Goal: Find specific page/section: Find specific page/section

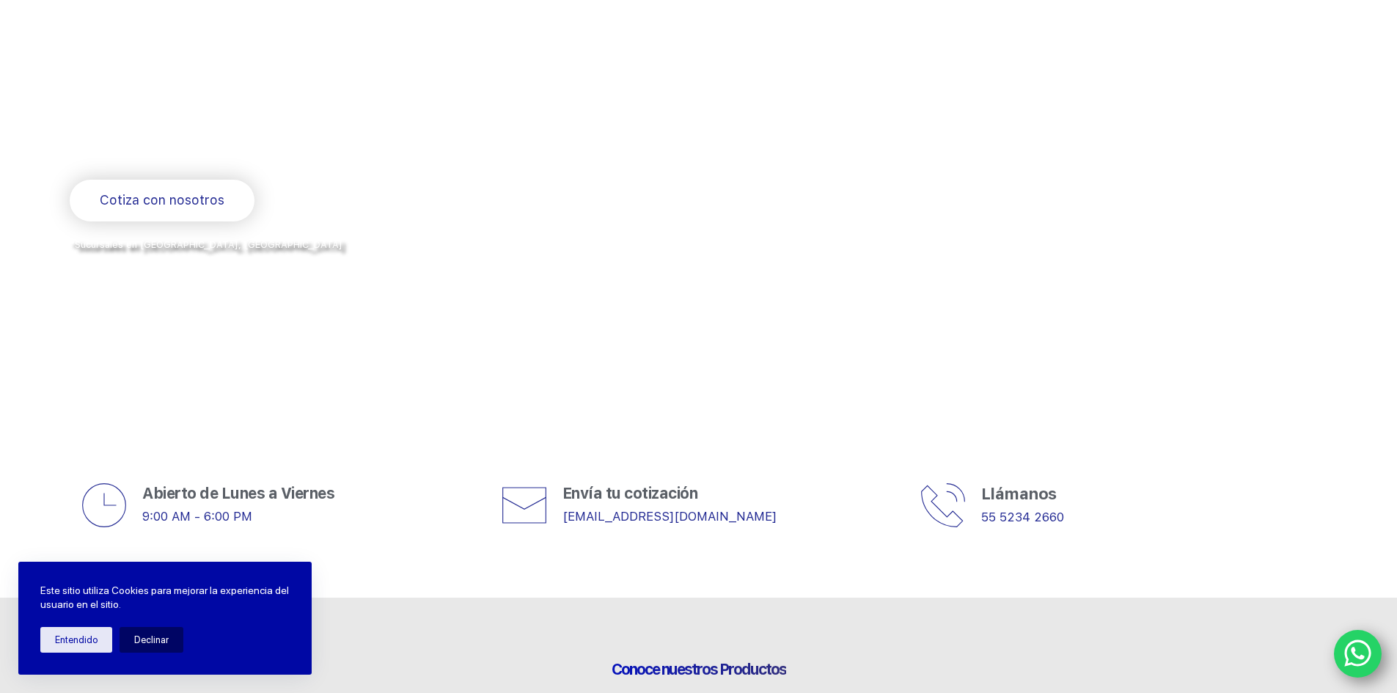
scroll to position [73, 0]
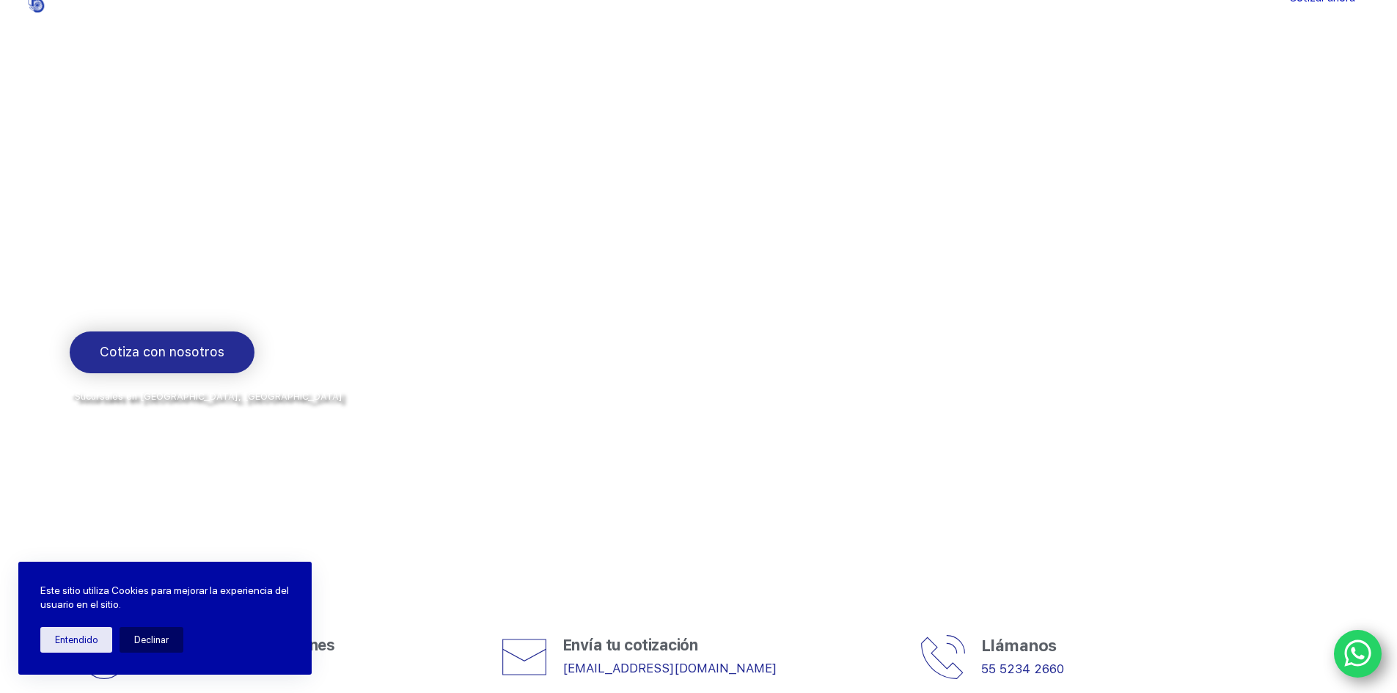
click at [217, 345] on span "Cotiza con nosotros" at bounding box center [162, 352] width 125 height 21
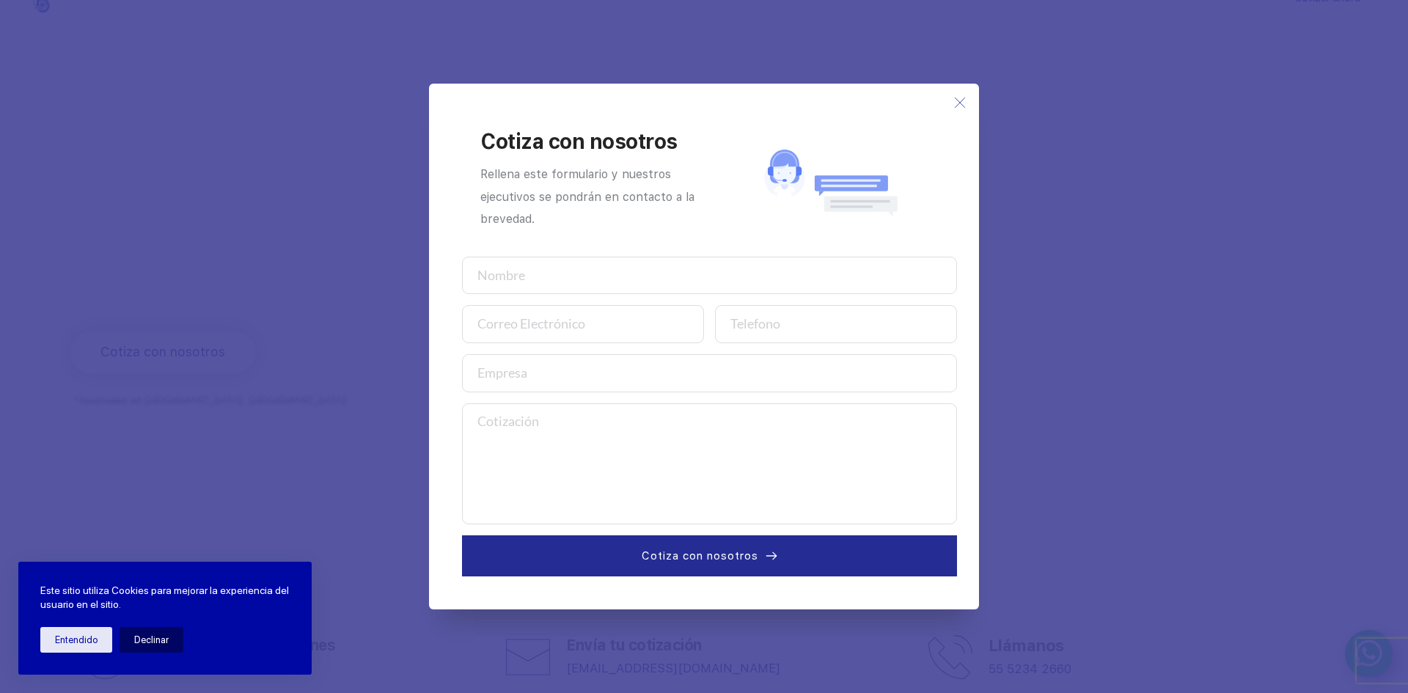
click at [961, 98] on icon at bounding box center [960, 103] width 12 height 12
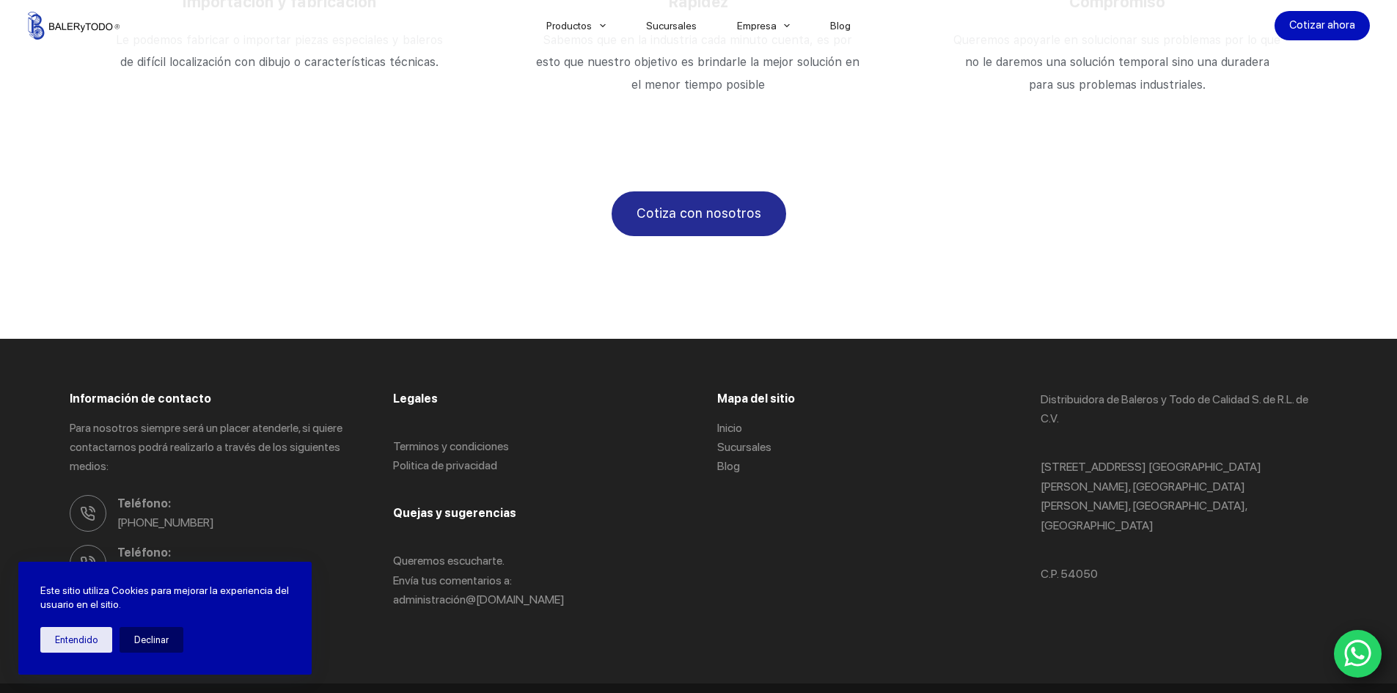
scroll to position [2553, 0]
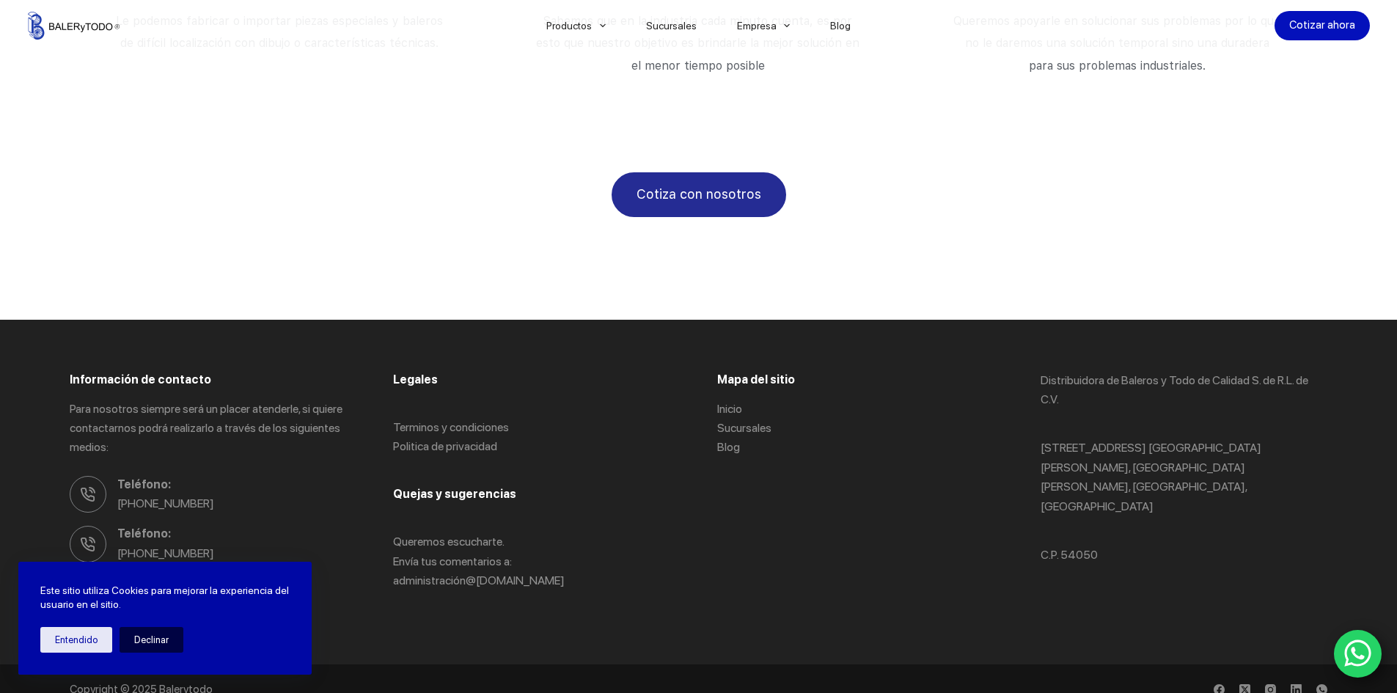
click at [136, 636] on button "Declinar" at bounding box center [152, 640] width 64 height 26
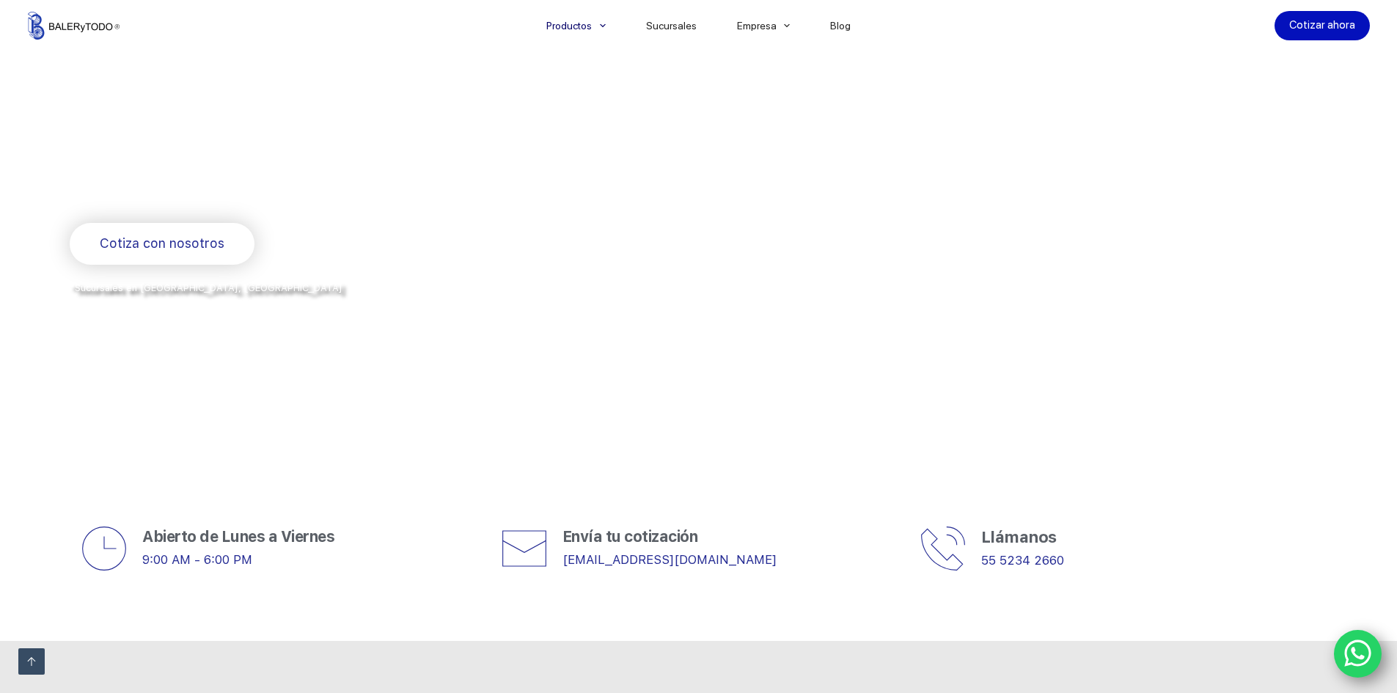
scroll to position [0, 0]
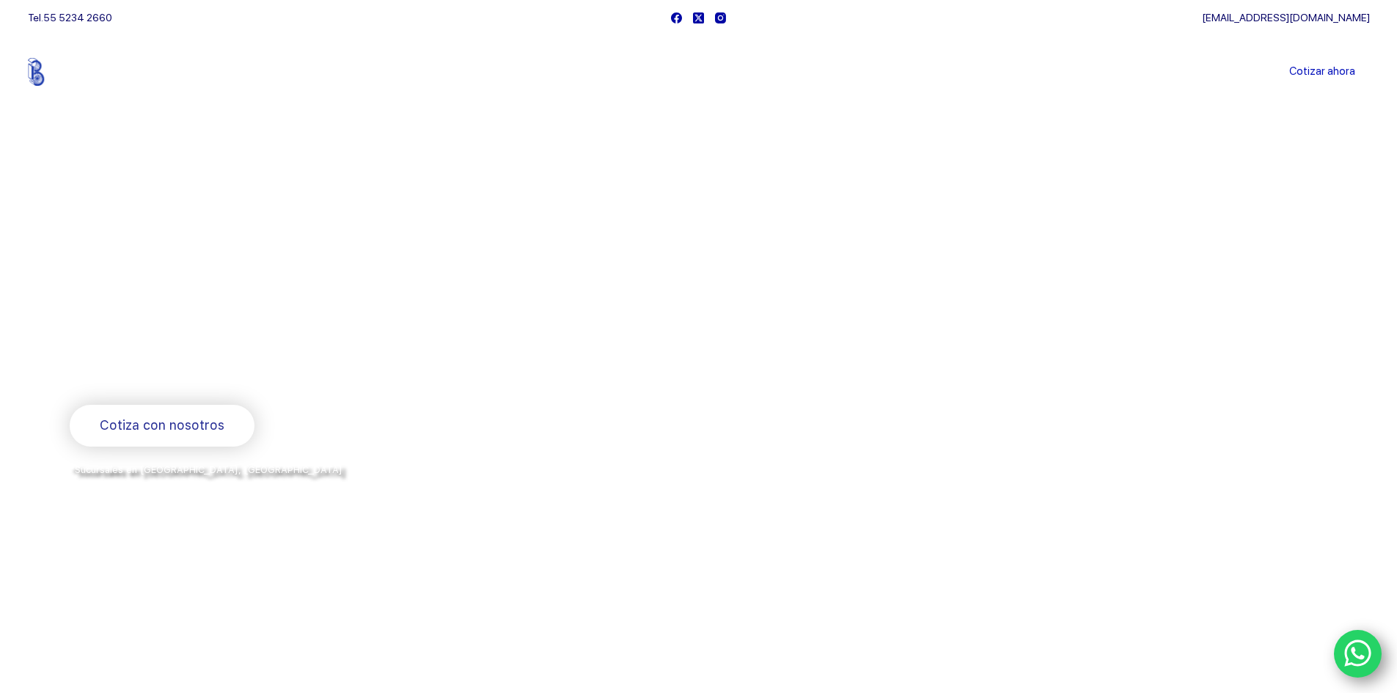
click at [675, 72] on link "Sucursales" at bounding box center [670, 72] width 91 height 0
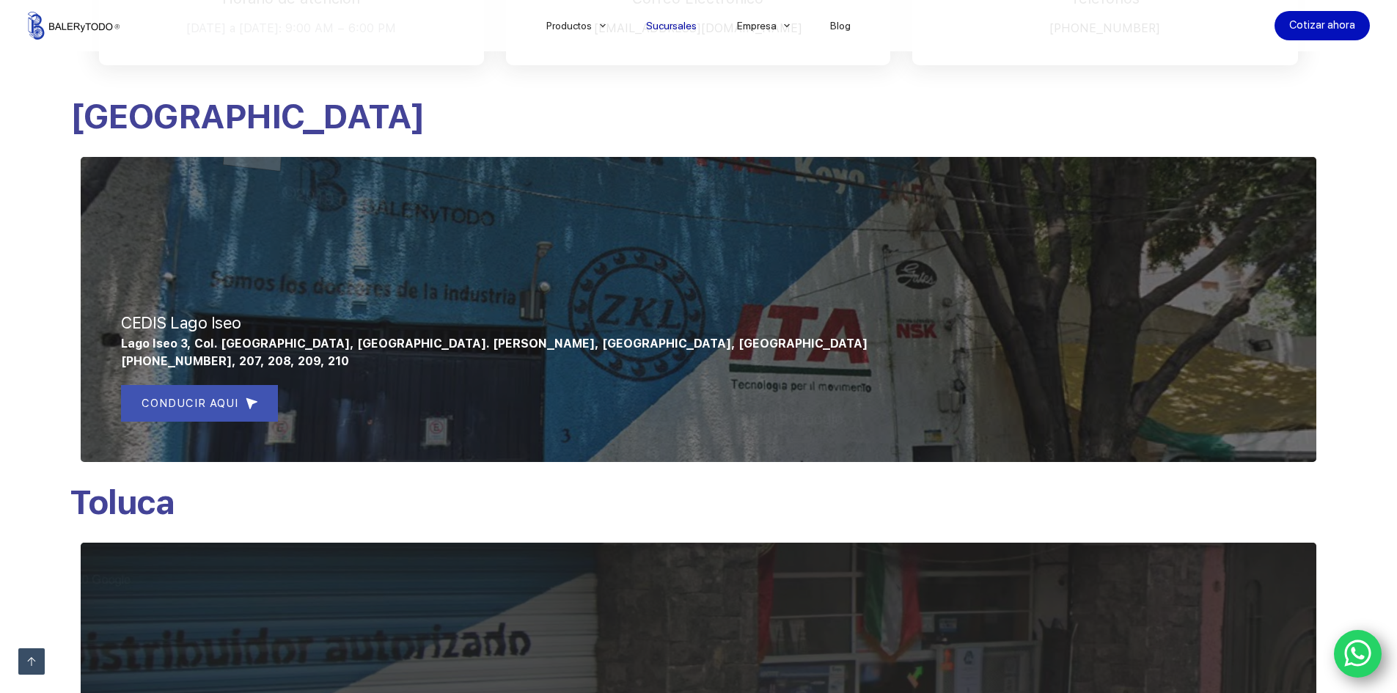
scroll to position [440, 0]
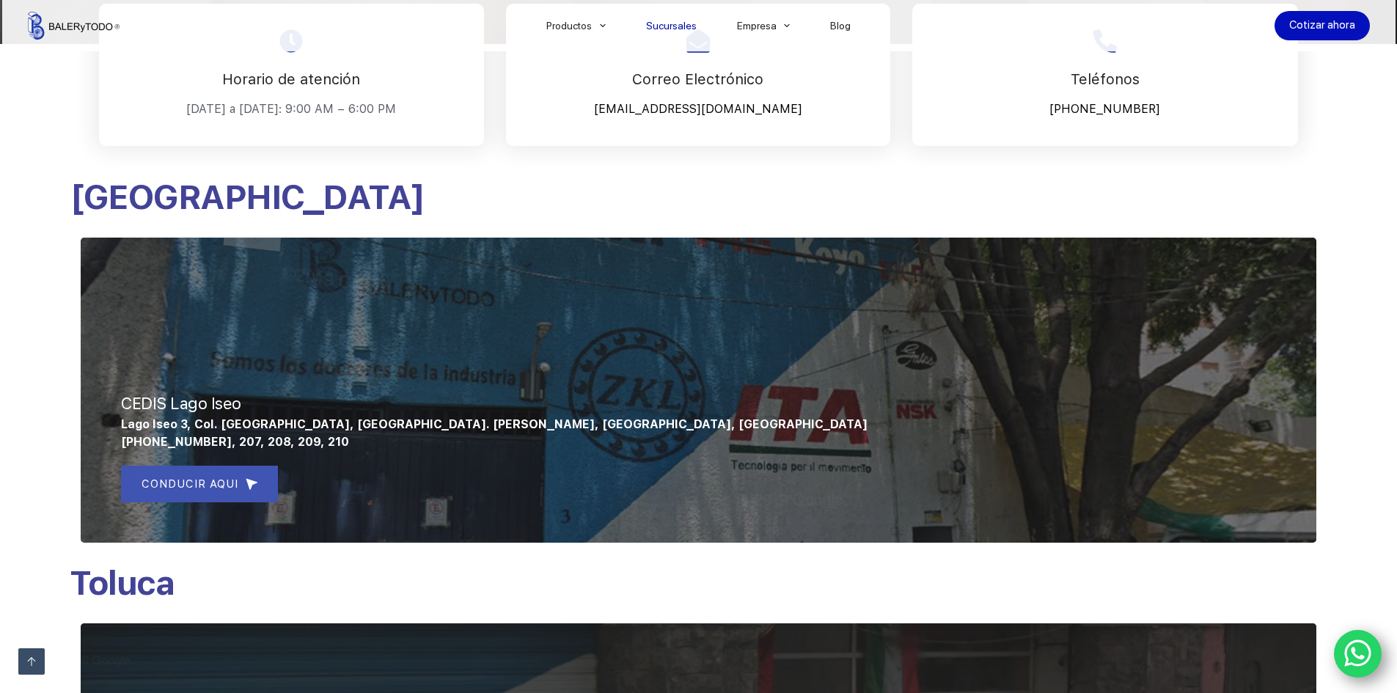
drag, startPoint x: 257, startPoint y: 316, endPoint x: 254, endPoint y: 331, distance: 15.0
click at [257, 316] on div at bounding box center [698, 390] width 1235 height 305
click at [211, 476] on span "CONDUCIR AQUI" at bounding box center [190, 484] width 97 height 18
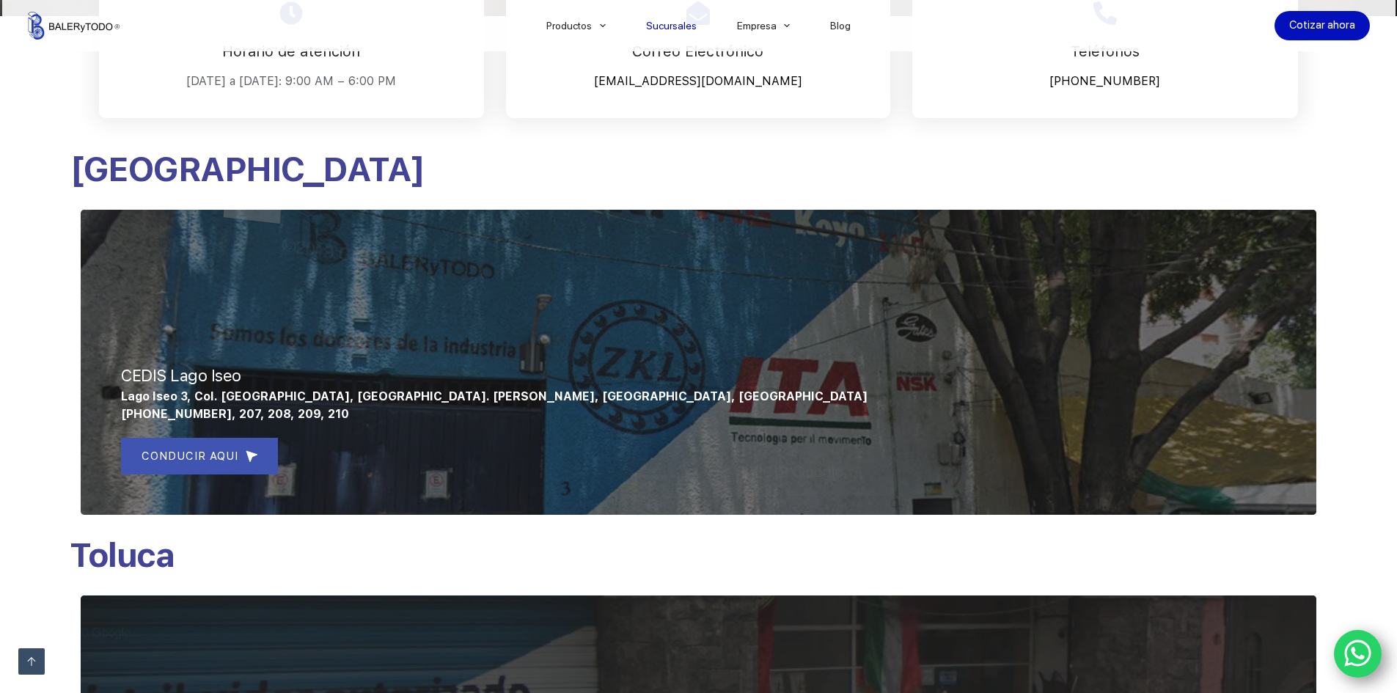
scroll to position [587, 0]
